Goal: Information Seeking & Learning: Learn about a topic

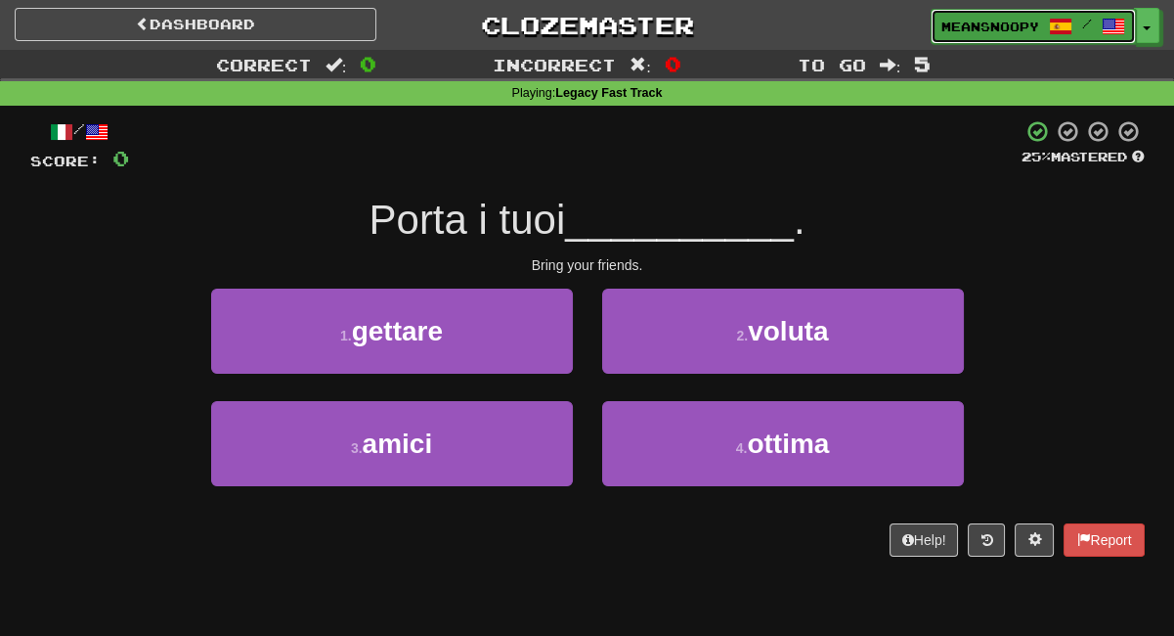
click at [977, 22] on span "meansnoopy" at bounding box center [991, 27] width 98 height 18
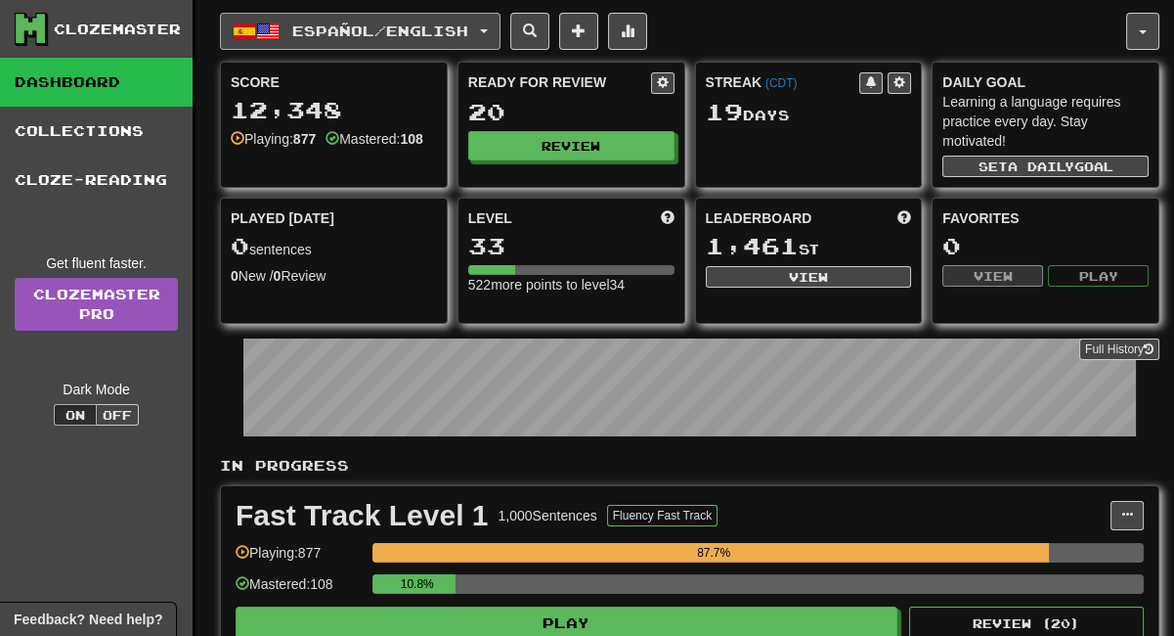
click at [486, 32] on button "Español / English" at bounding box center [360, 31] width 281 height 37
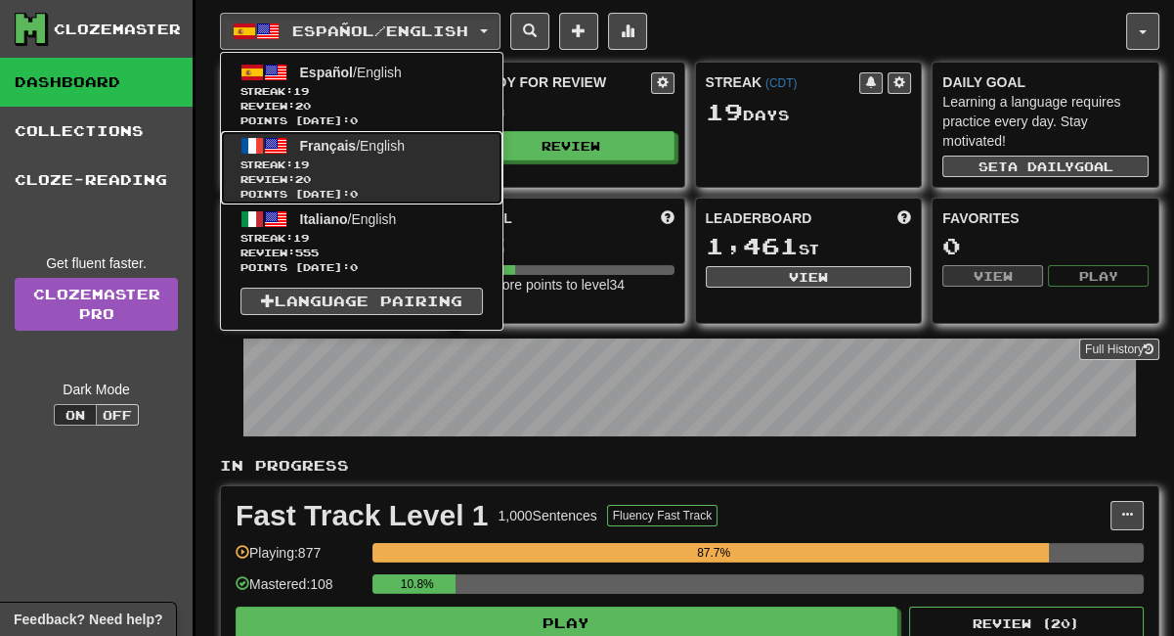
click at [352, 145] on span "Français" at bounding box center [328, 146] width 57 height 16
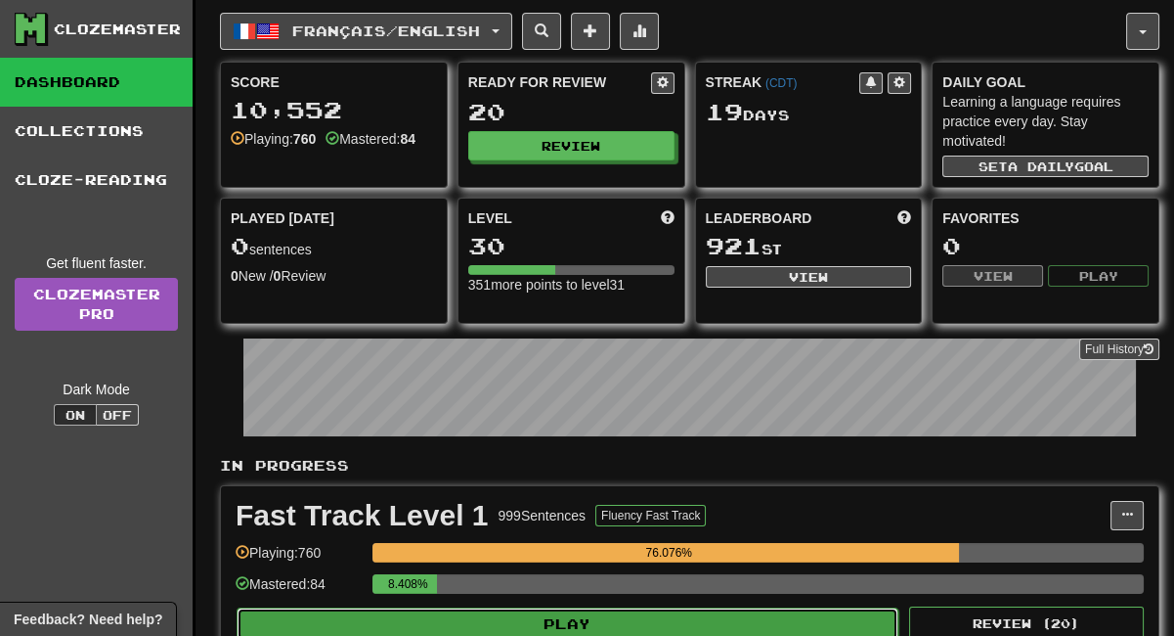
click at [621, 610] on button "Play" at bounding box center [568, 623] width 662 height 33
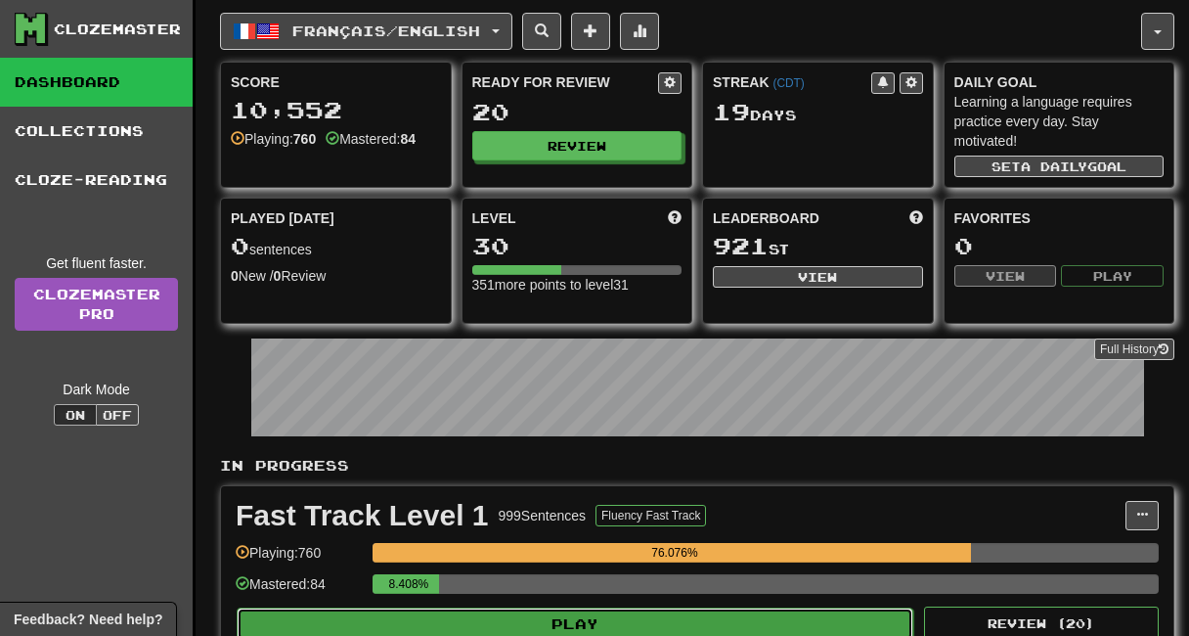
select select "**"
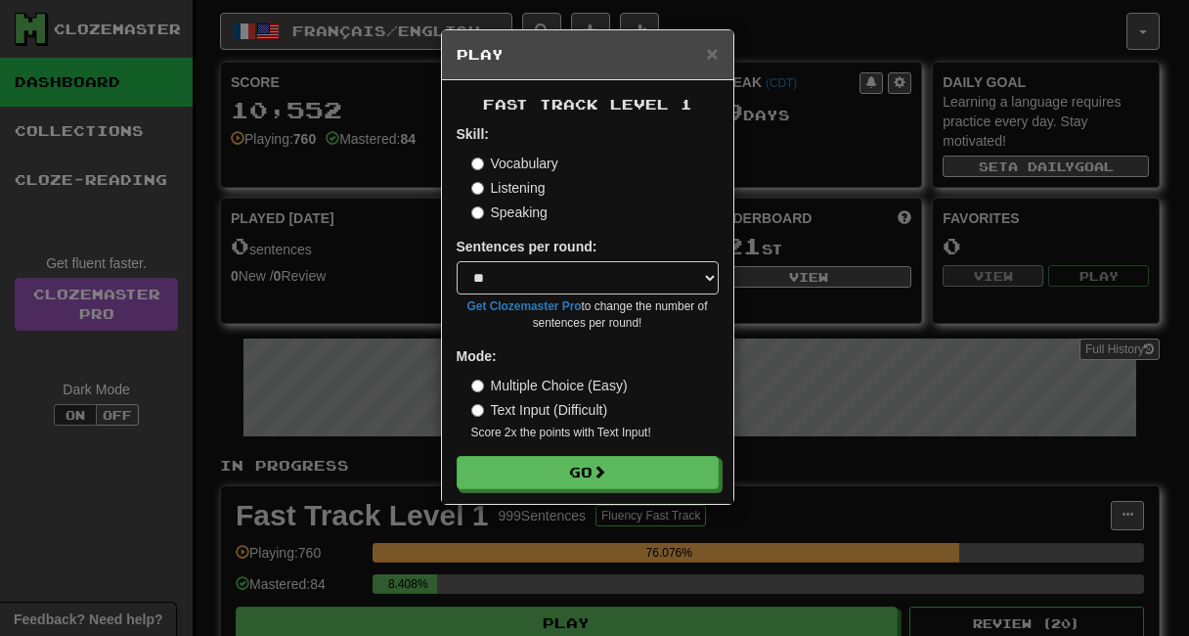
click at [501, 187] on label "Listening" at bounding box center [508, 188] width 74 height 20
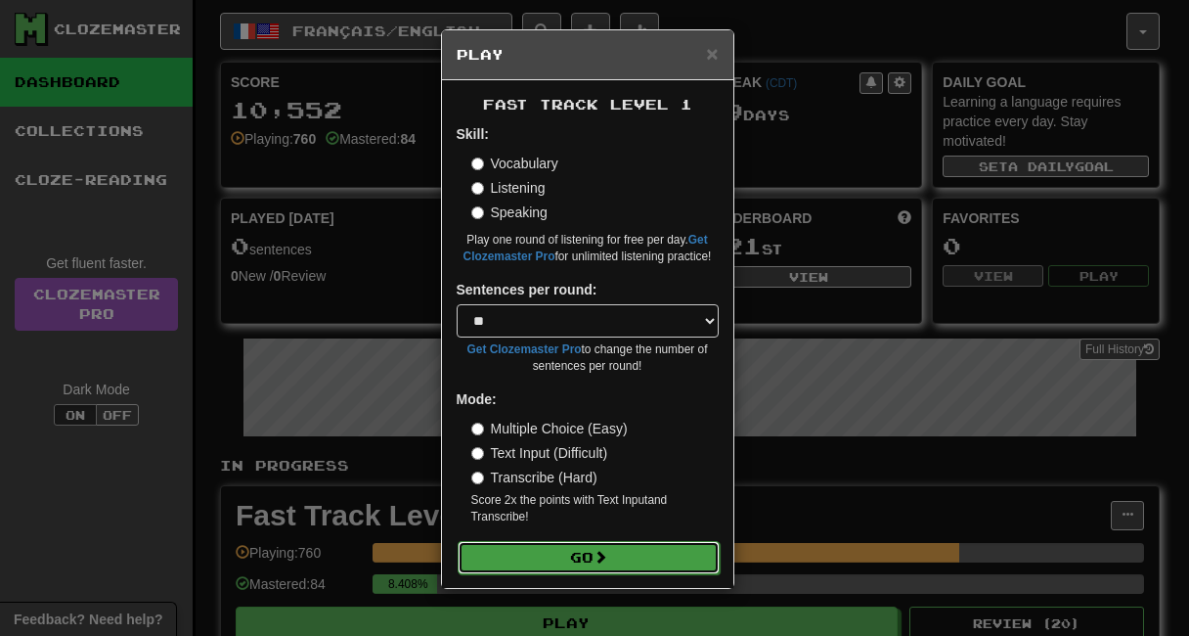
click at [512, 561] on button "Go" at bounding box center [589, 557] width 262 height 33
